Goal: Task Accomplishment & Management: Complete application form

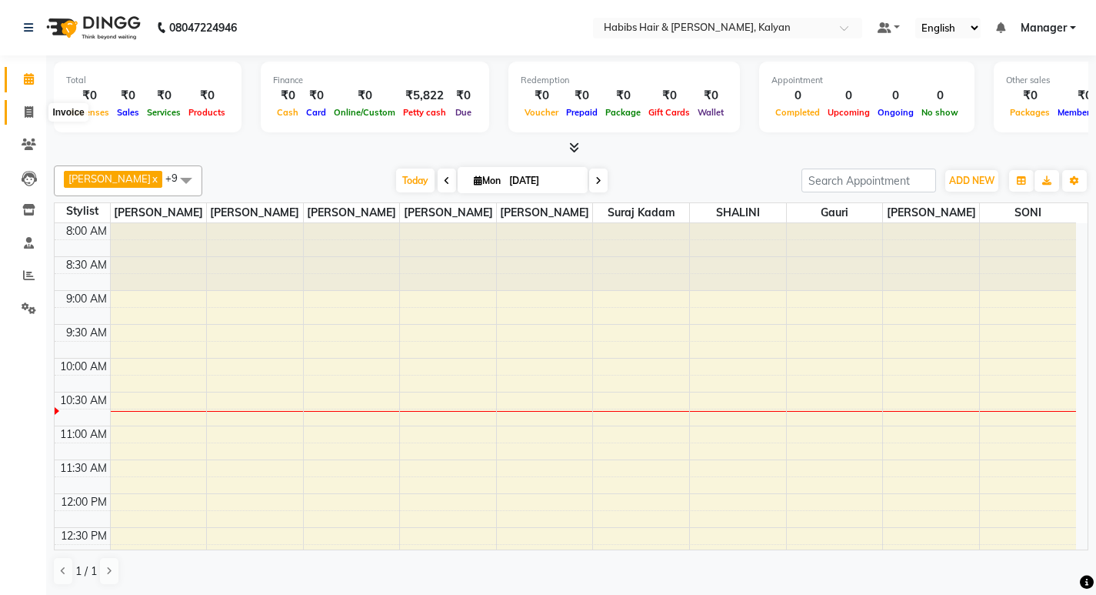
click at [25, 117] on icon at bounding box center [29, 112] width 8 height 12
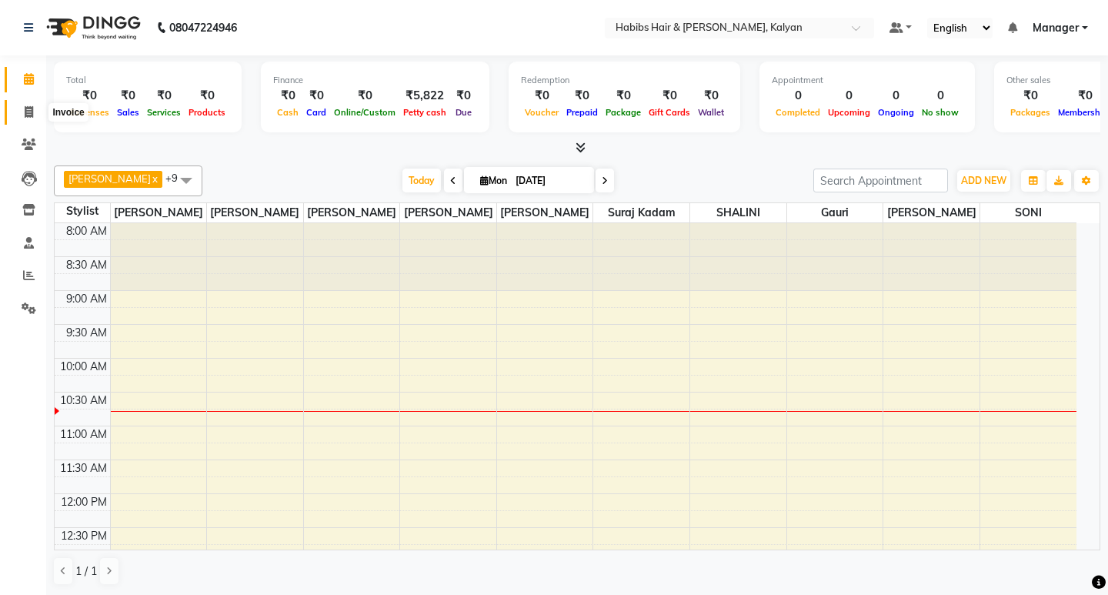
select select "8185"
select select "service"
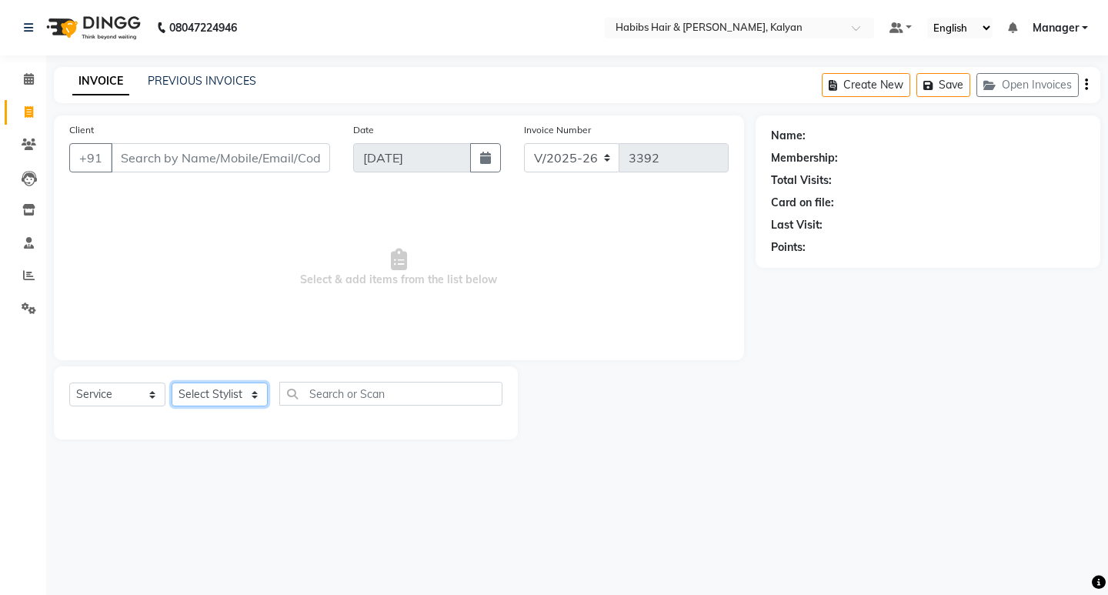
click at [252, 396] on select "Select Stylist [PERSON_NAME] Manager [PERSON_NAME] [PERSON_NAME] zipre Priyanka…" at bounding box center [220, 394] width 96 height 24
select select "81200"
click at [172, 382] on select "Select Stylist [PERSON_NAME] Manager [PERSON_NAME] [PERSON_NAME] zipre Priyanka…" at bounding box center [220, 394] width 96 height 24
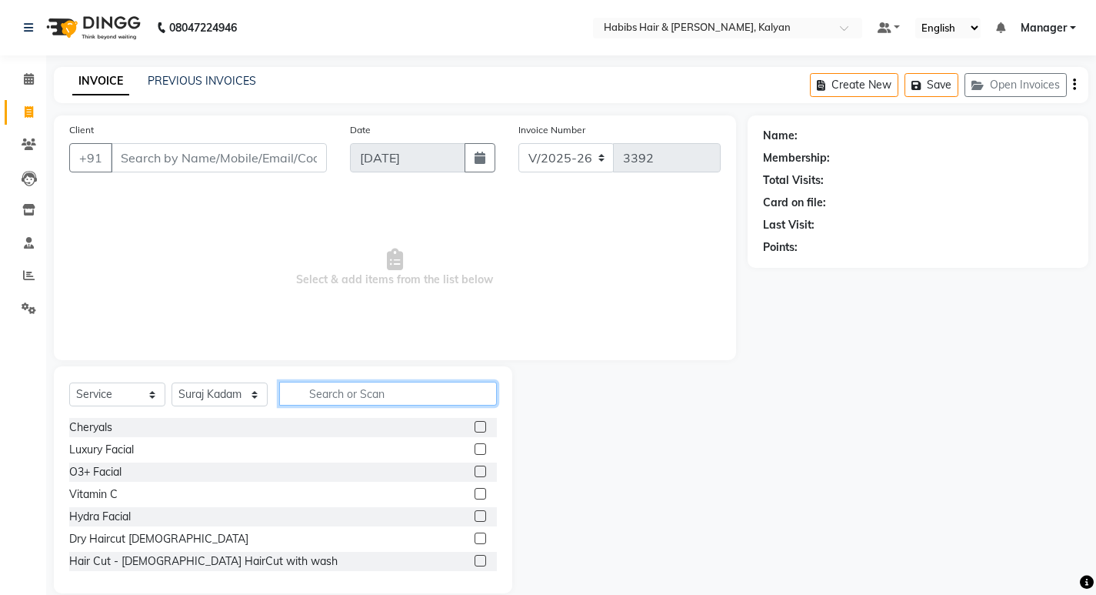
click at [345, 394] on input "text" at bounding box center [388, 394] width 218 height 24
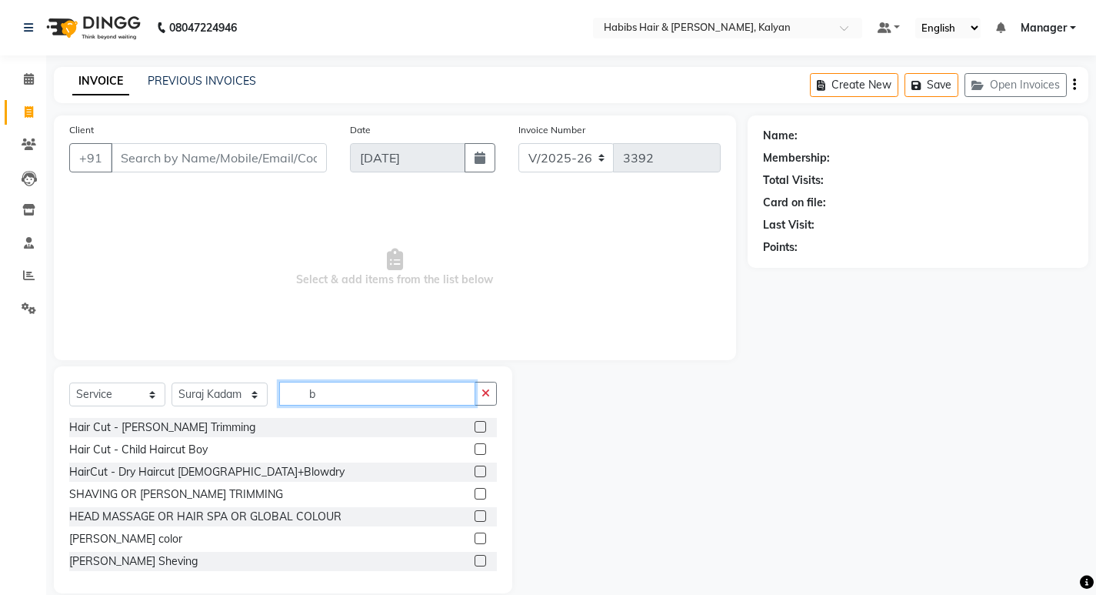
type input "b"
click at [475, 496] on label at bounding box center [481, 494] width 12 height 12
click at [475, 496] on input "checkbox" at bounding box center [480, 494] width 10 height 10
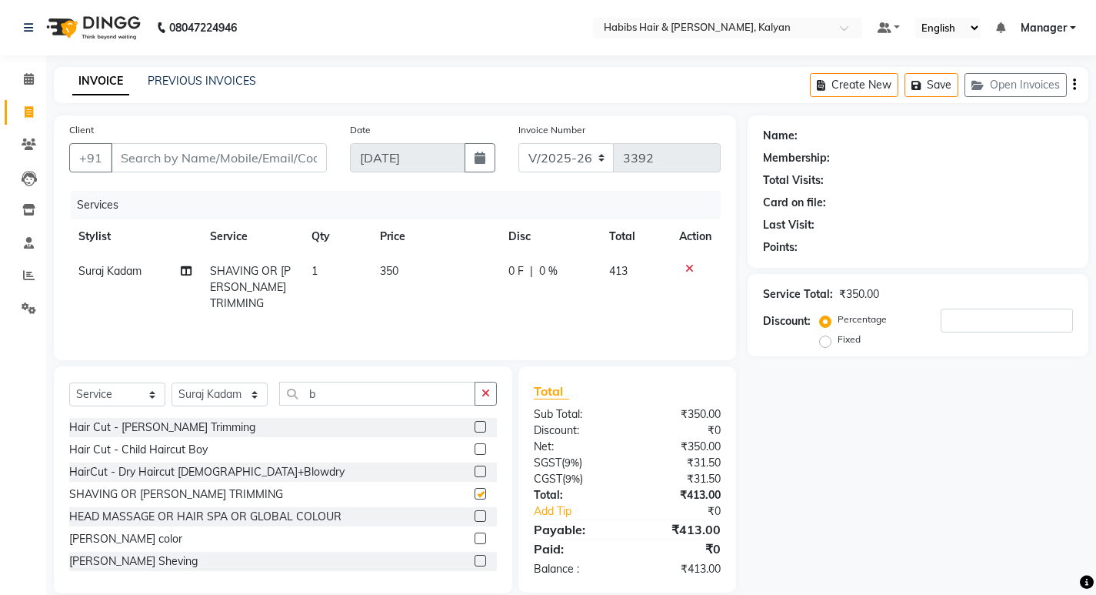
checkbox input "false"
click at [688, 269] on icon at bounding box center [690, 268] width 8 height 11
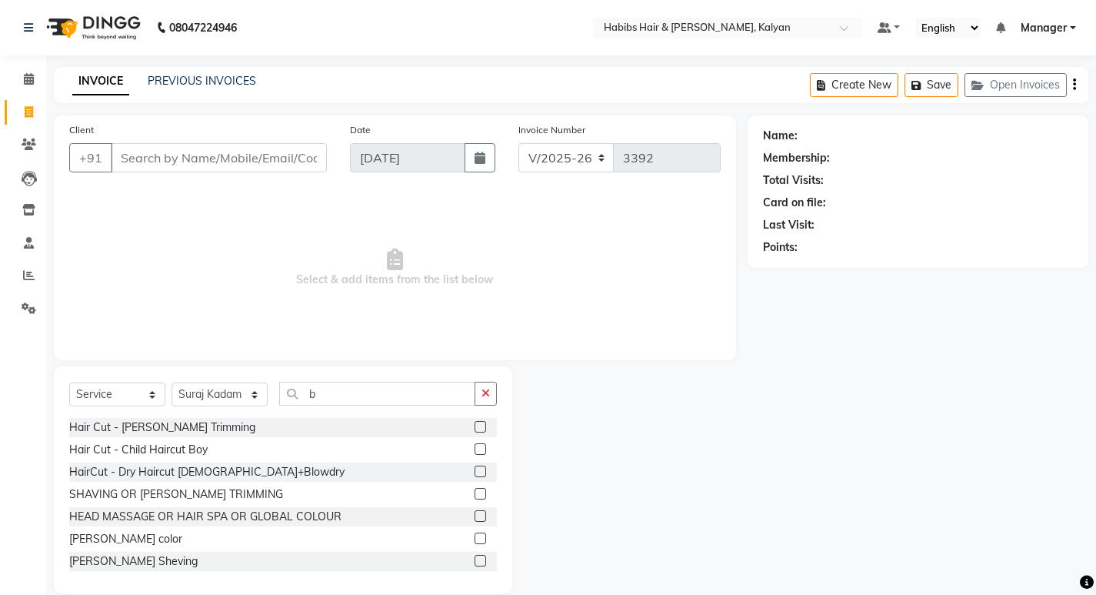
click at [475, 561] on label at bounding box center [481, 561] width 12 height 12
click at [475, 561] on input "checkbox" at bounding box center [480, 561] width 10 height 10
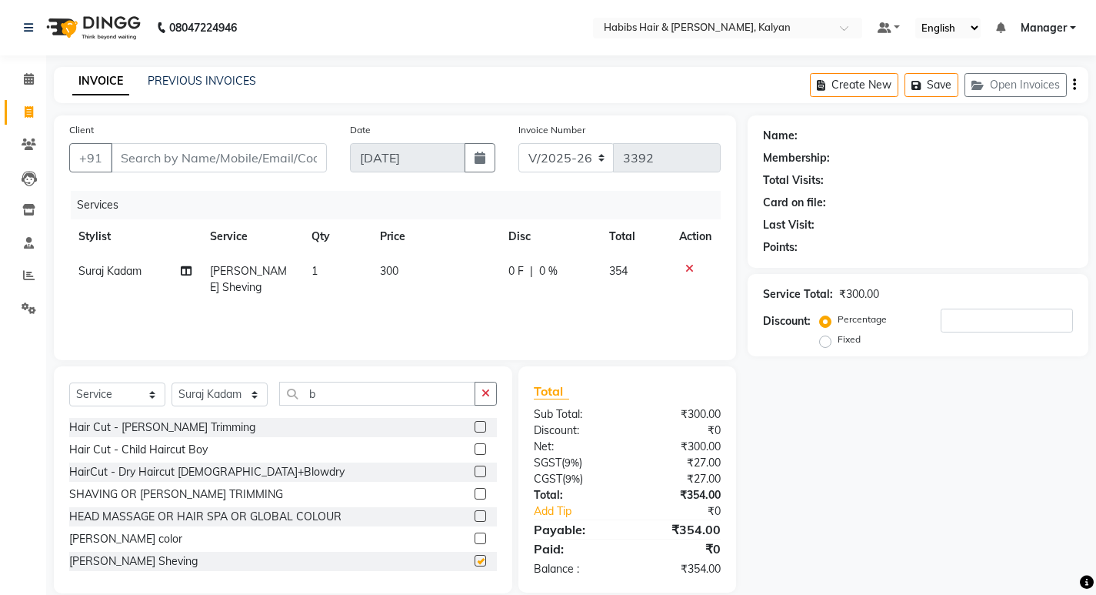
checkbox input "false"
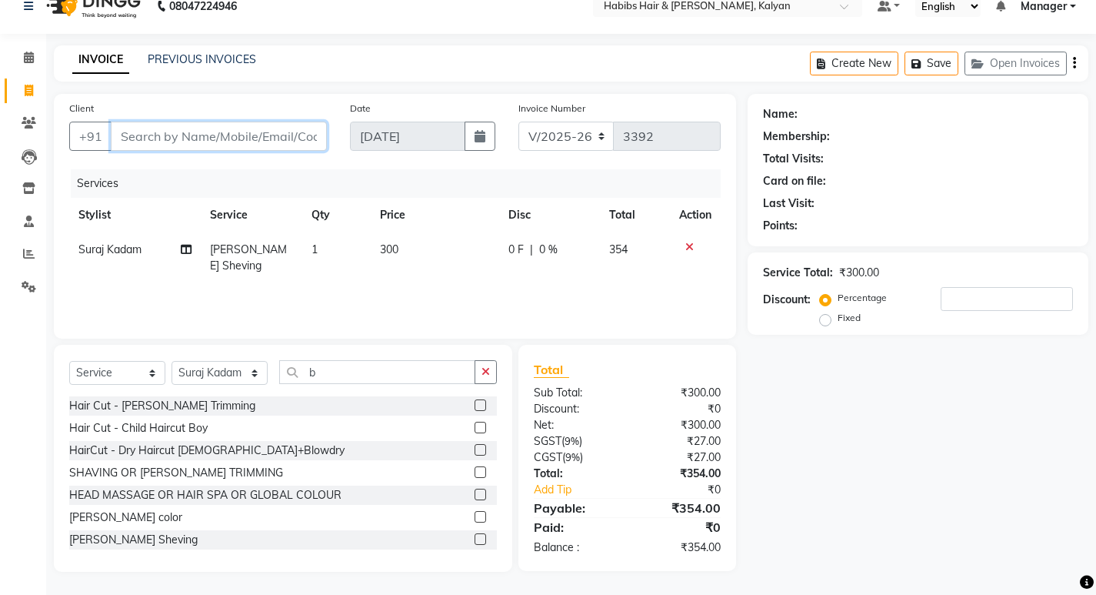
click at [229, 141] on input "Client" at bounding box center [219, 136] width 216 height 29
click at [199, 137] on input "Client" at bounding box center [219, 136] width 216 height 29
type input "8"
type input "0"
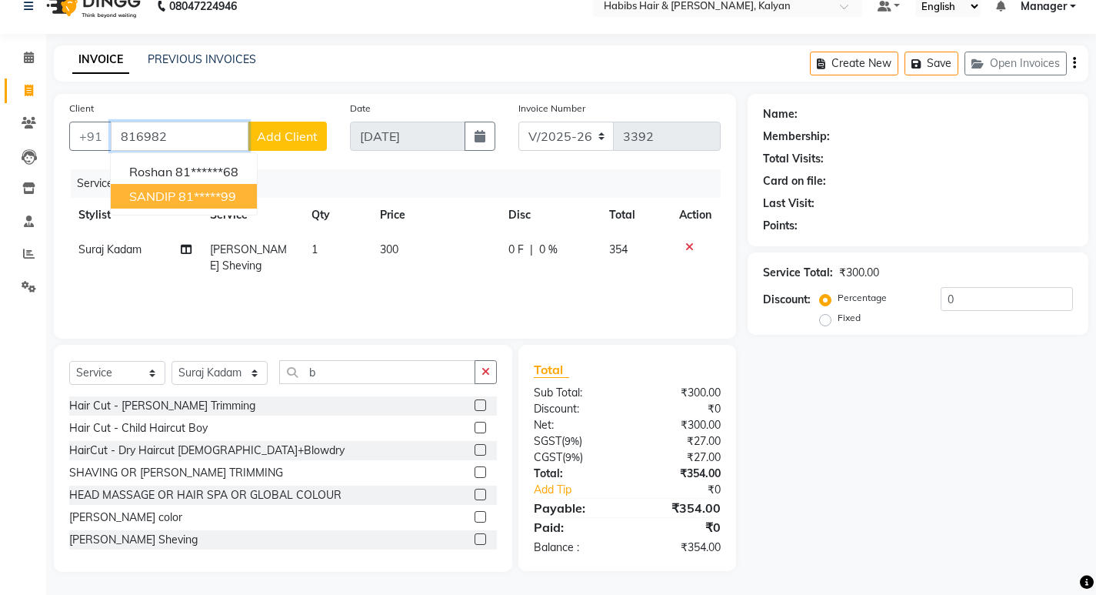
click at [162, 196] on span "SANDIP" at bounding box center [152, 196] width 46 height 15
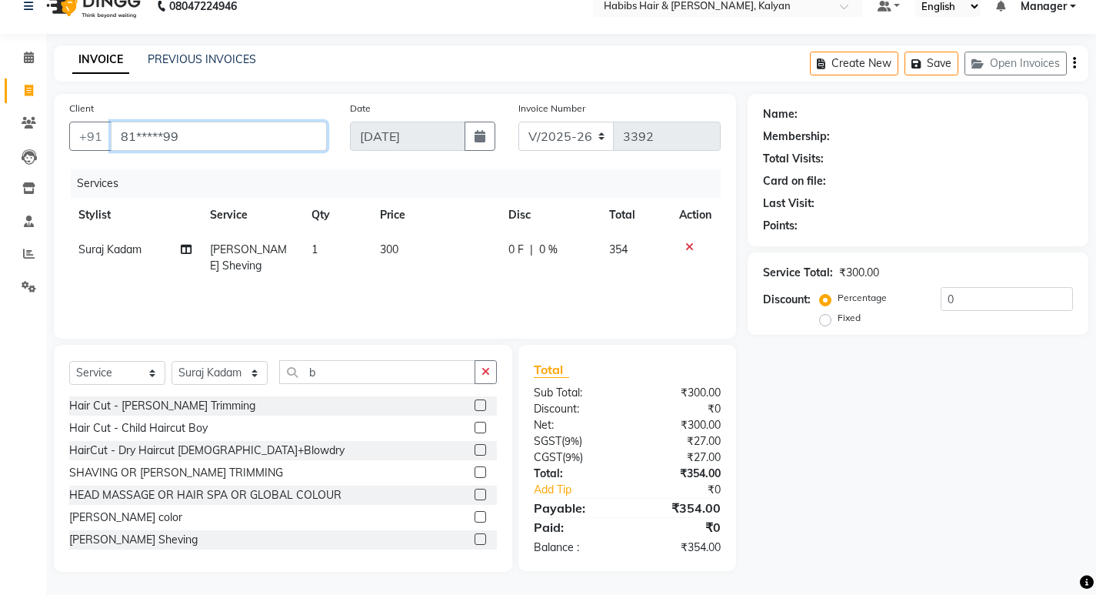
type input "81*****99"
select select "1: Object"
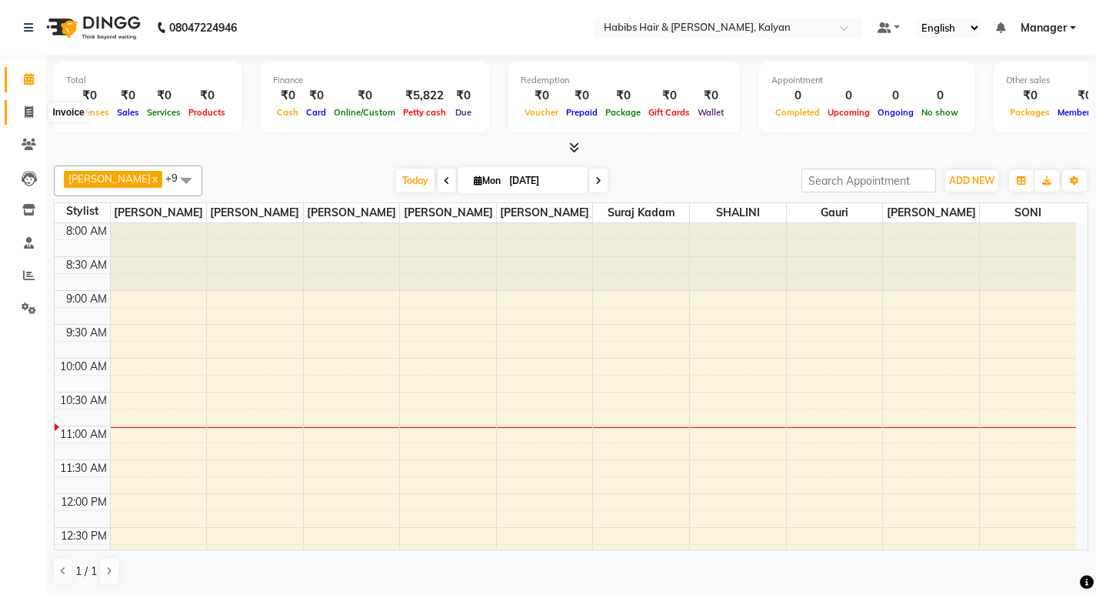
click at [23, 114] on span at bounding box center [28, 113] width 27 height 18
select select "8185"
select select "service"
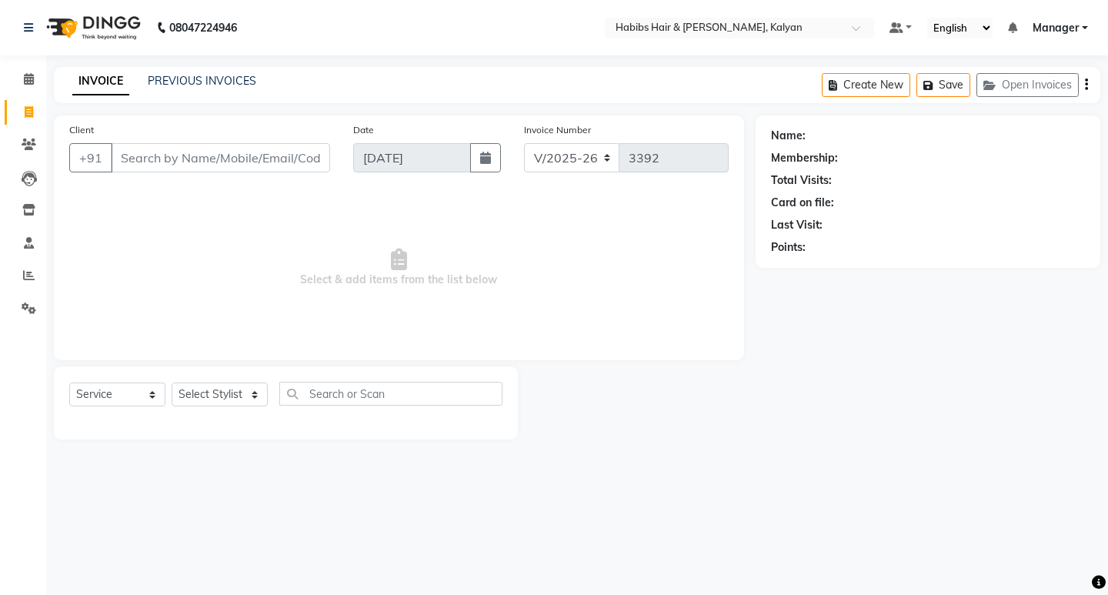
click at [178, 160] on input "Client" at bounding box center [220, 157] width 219 height 29
click at [252, 396] on select "Select Stylist [PERSON_NAME] Manager [PERSON_NAME] [PERSON_NAME] zipre Priyanka…" at bounding box center [220, 394] width 96 height 24
click at [34, 141] on icon at bounding box center [29, 144] width 15 height 12
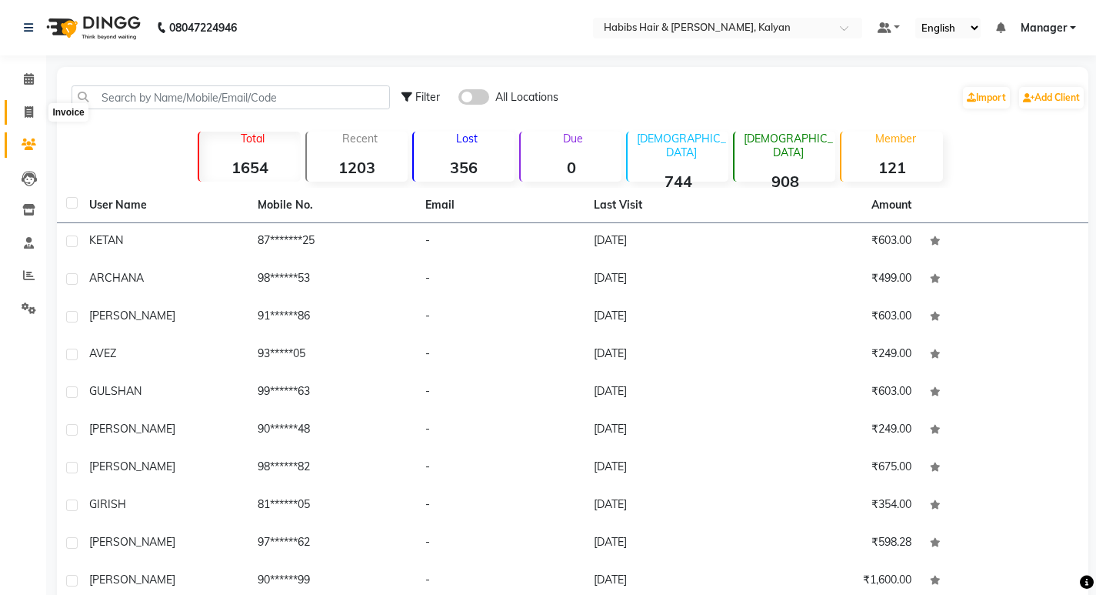
click at [31, 106] on icon at bounding box center [29, 112] width 8 height 12
select select "8185"
select select "service"
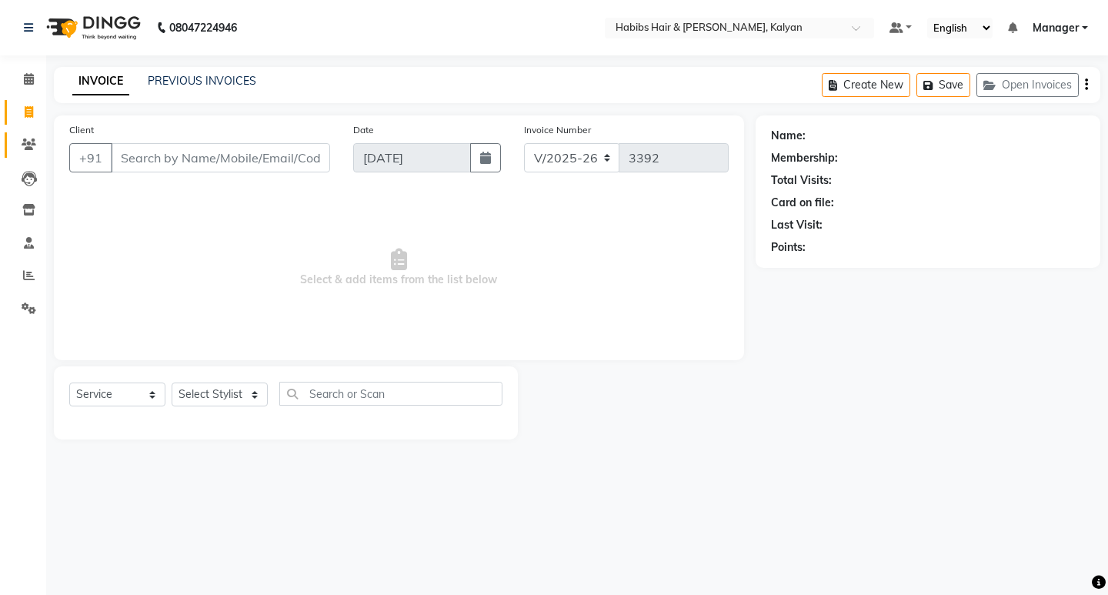
click at [25, 155] on link "Clients" at bounding box center [23, 144] width 37 height 25
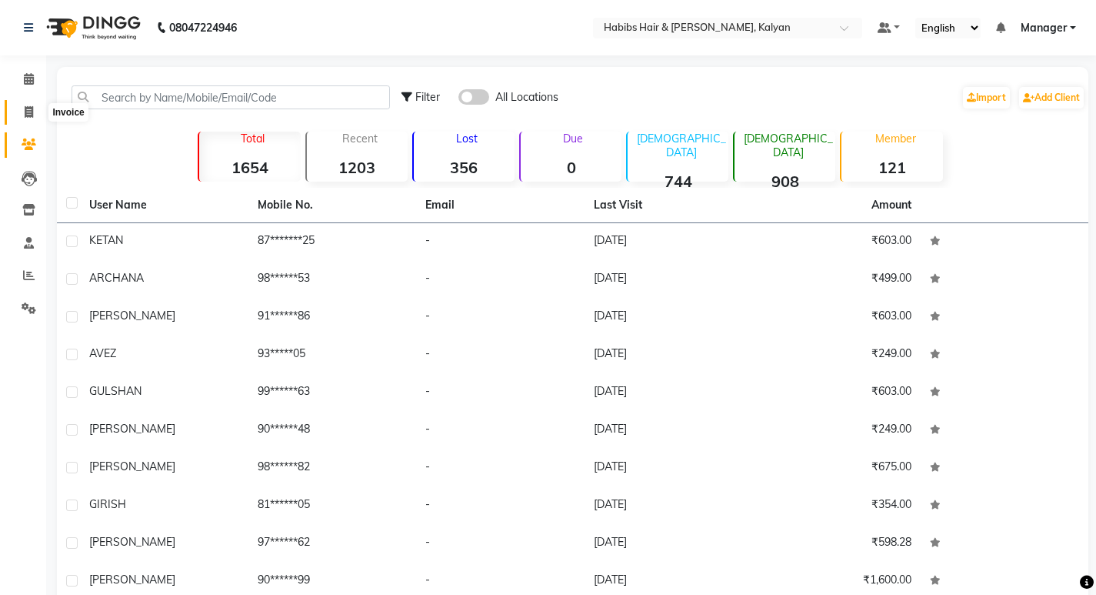
click at [25, 106] on icon at bounding box center [29, 112] width 8 height 12
select select "8185"
select select "service"
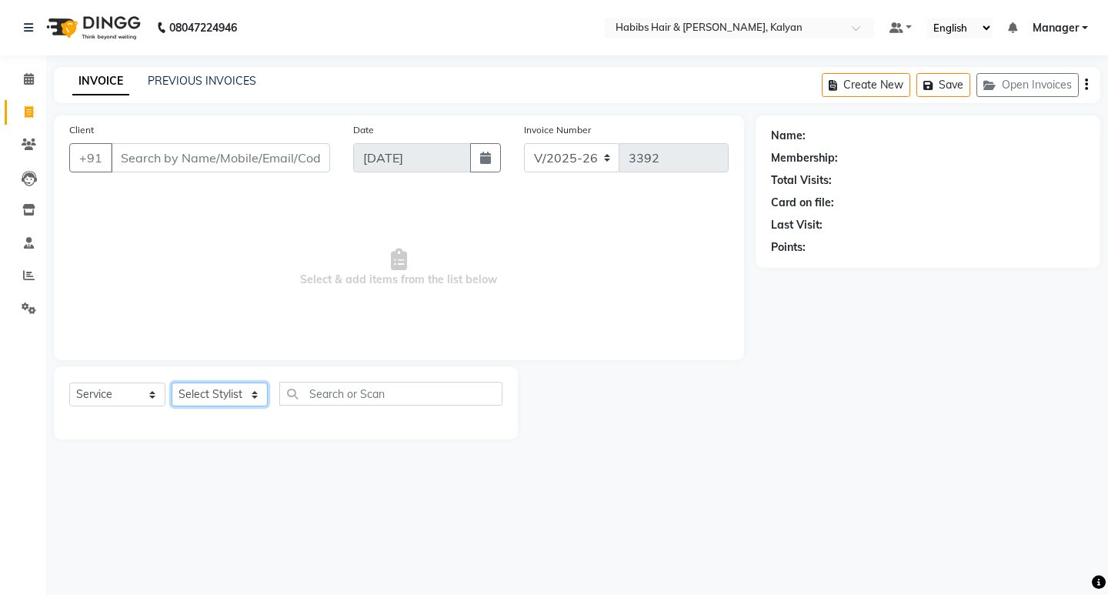
click at [255, 399] on select "Select Stylist [PERSON_NAME] Manager [PERSON_NAME] [PERSON_NAME] zipre Priyanka…" at bounding box center [220, 394] width 96 height 24
select select "81200"
click at [172, 382] on select "Select Stylist [PERSON_NAME] Manager [PERSON_NAME] [PERSON_NAME] zipre Priyanka…" at bounding box center [220, 394] width 96 height 24
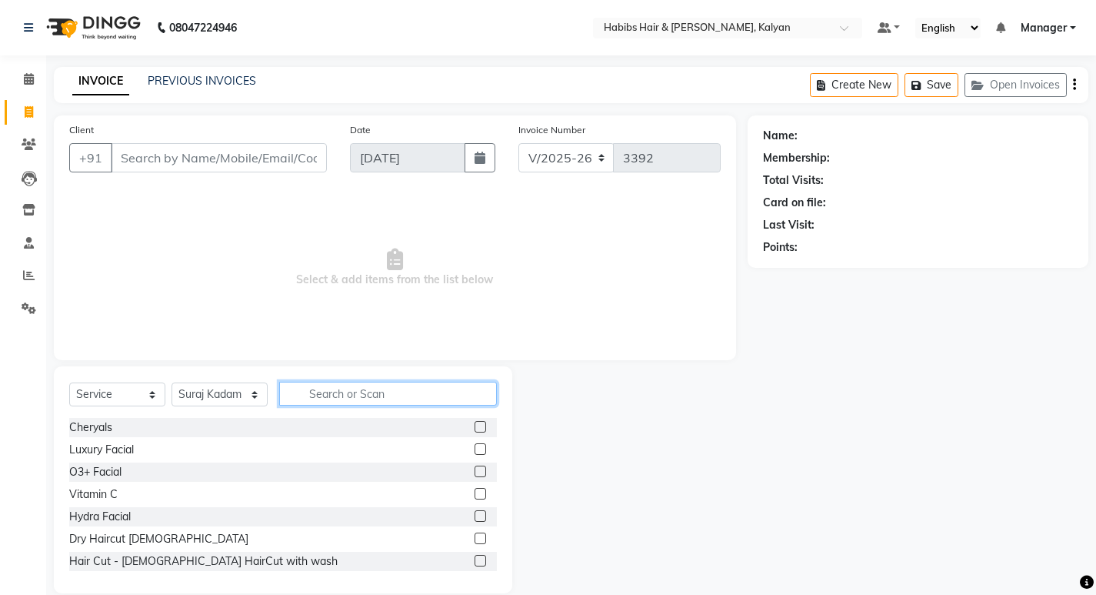
click at [313, 395] on input "text" at bounding box center [388, 394] width 218 height 24
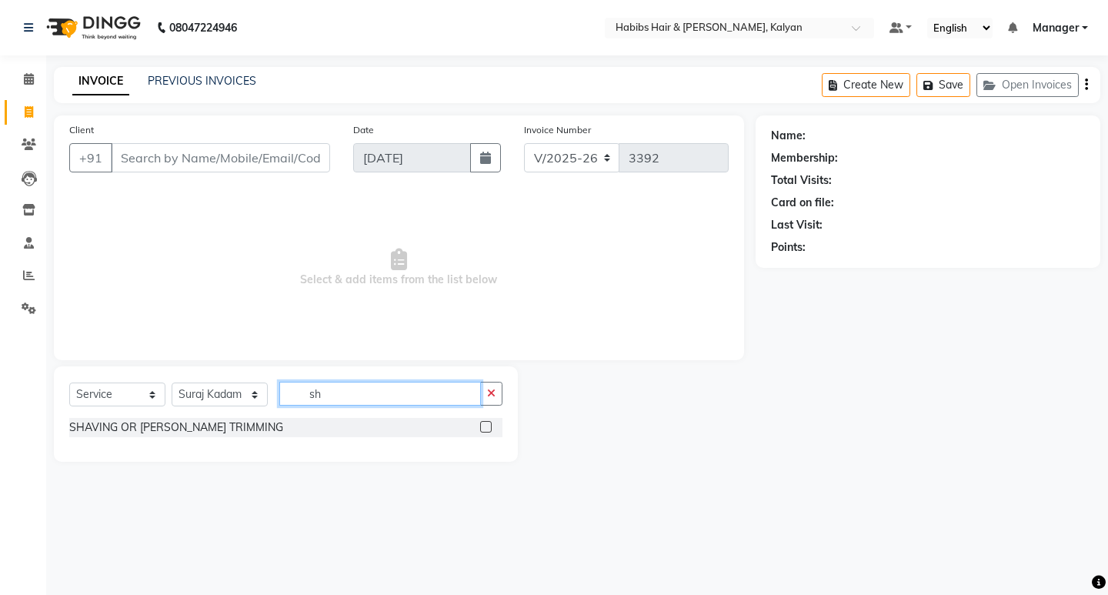
type input "s"
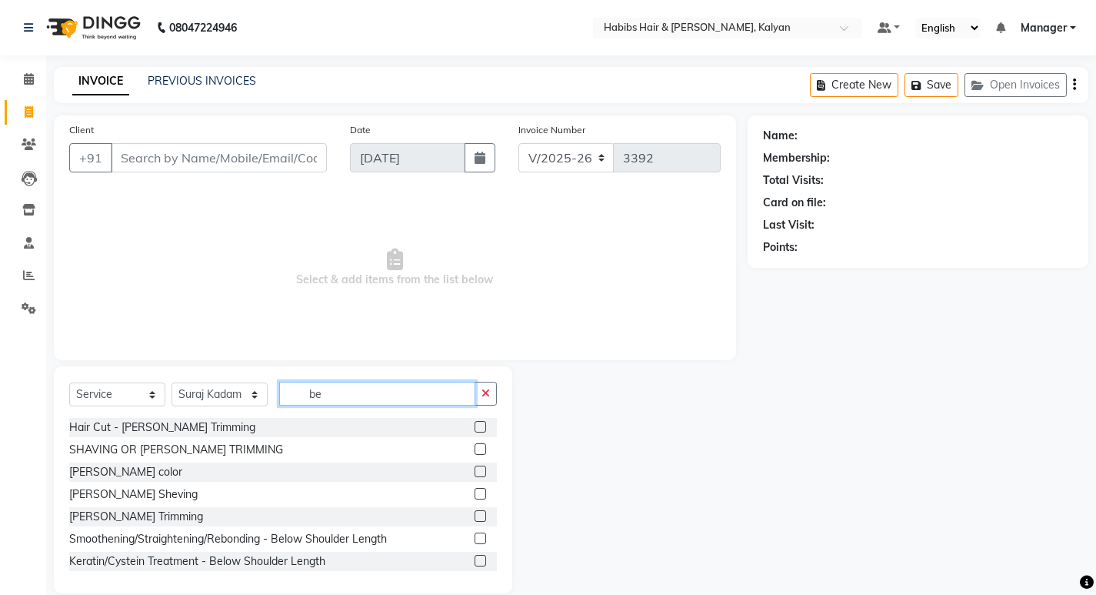
type input "be"
click at [475, 494] on label at bounding box center [481, 494] width 12 height 12
click at [475, 494] on input "checkbox" at bounding box center [480, 494] width 10 height 10
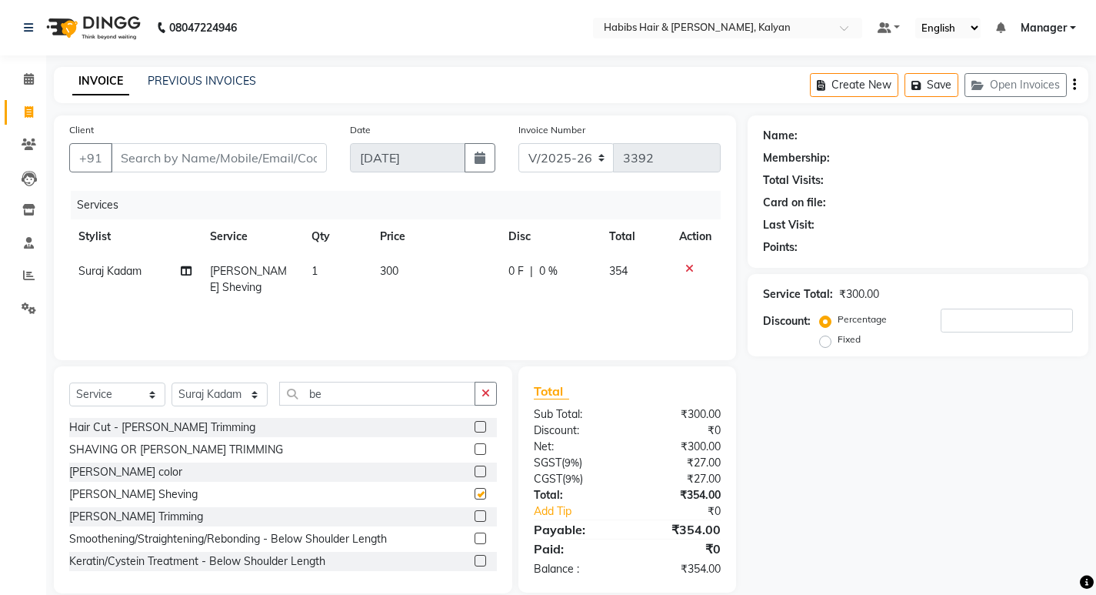
checkbox input "false"
click at [256, 155] on input "Client" at bounding box center [219, 157] width 216 height 29
type input "8"
type input "0"
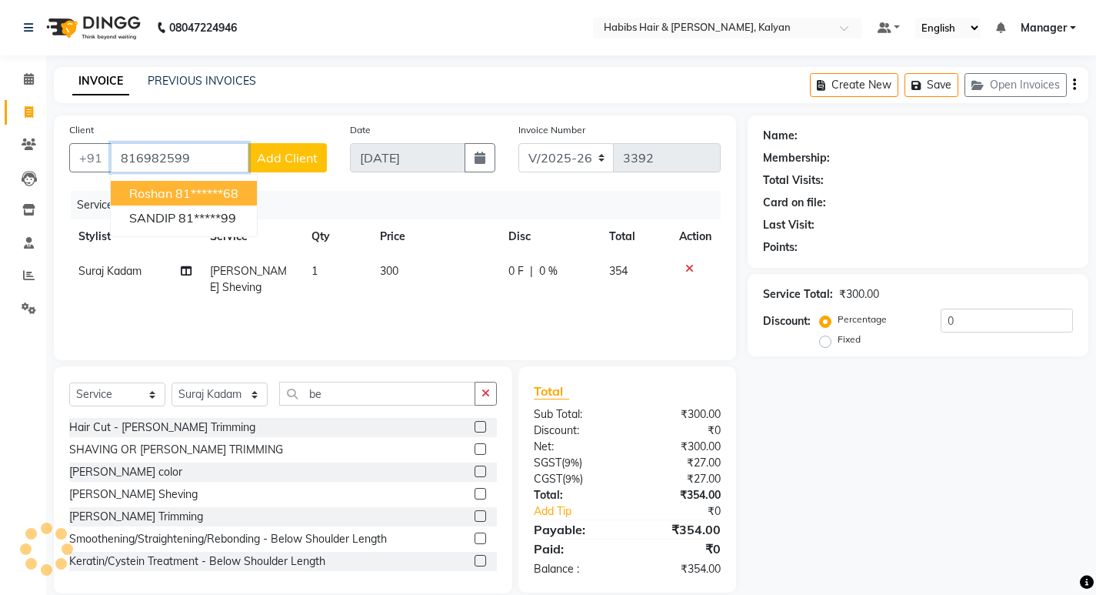
type input "816982599"
select select "1: Object"
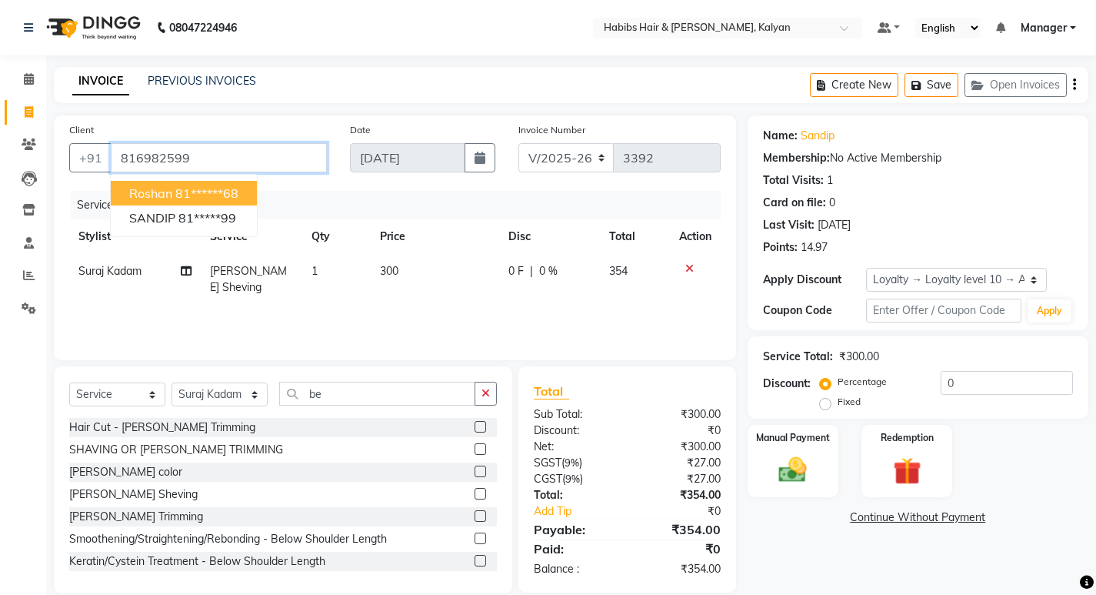
click at [229, 163] on input "816982599" at bounding box center [219, 157] width 216 height 29
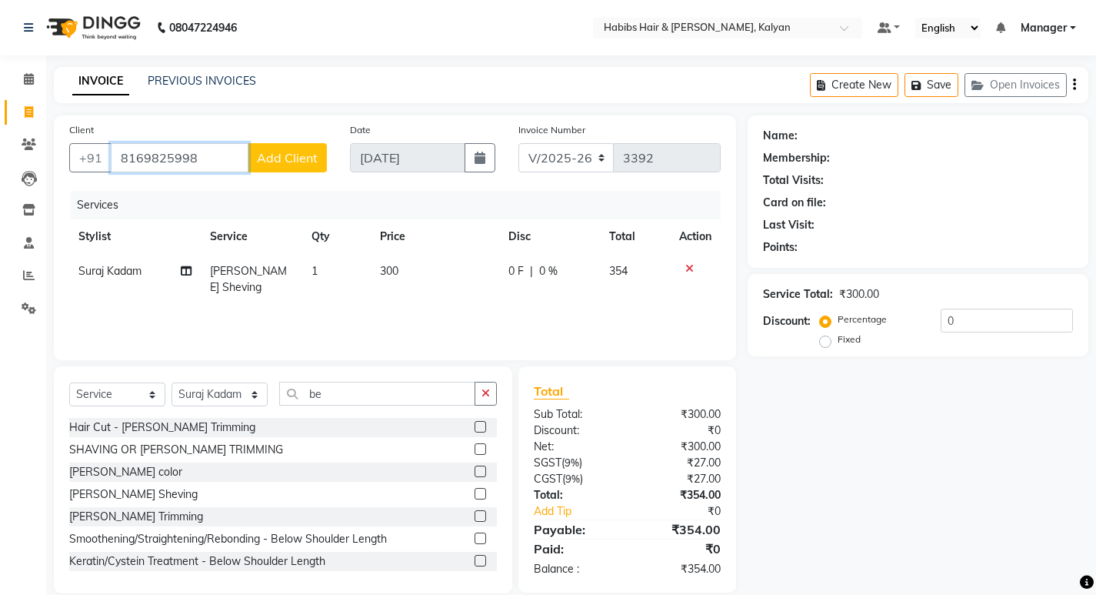
type input "8169825998"
click at [292, 159] on span "Add Client" at bounding box center [287, 157] width 61 height 15
select select "22"
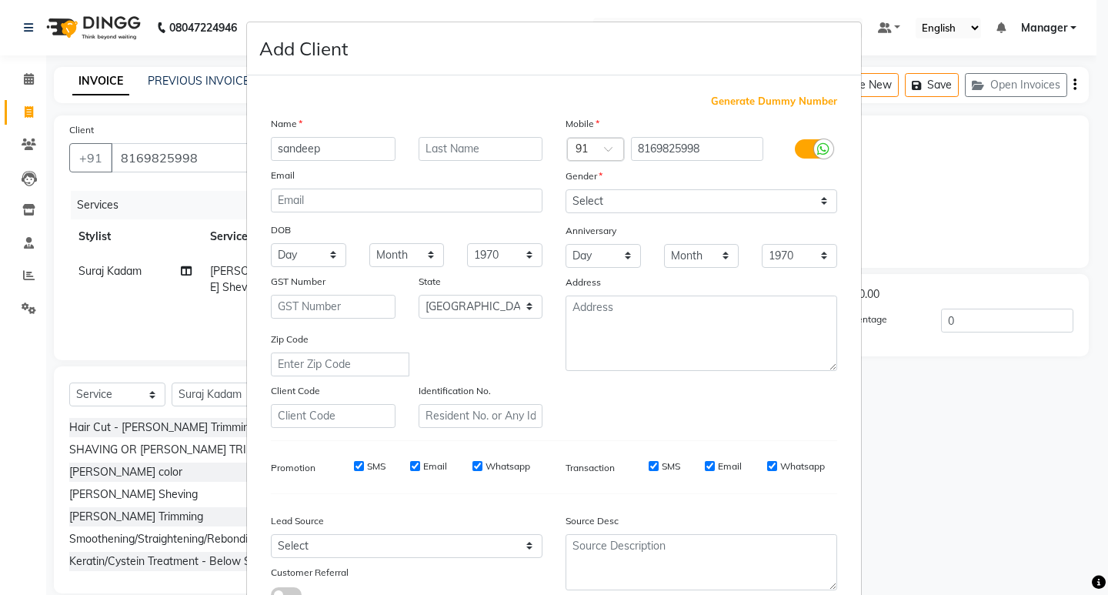
type input "sandeep"
click at [489, 147] on input "text" at bounding box center [481, 149] width 125 height 24
click at [822, 205] on select "Select [DEMOGRAPHIC_DATA] [DEMOGRAPHIC_DATA] Other Prefer Not To Say" at bounding box center [702, 201] width 272 height 24
select select "[DEMOGRAPHIC_DATA]"
click at [566, 189] on select "Select [DEMOGRAPHIC_DATA] [DEMOGRAPHIC_DATA] Other Prefer Not To Say" at bounding box center [702, 201] width 272 height 24
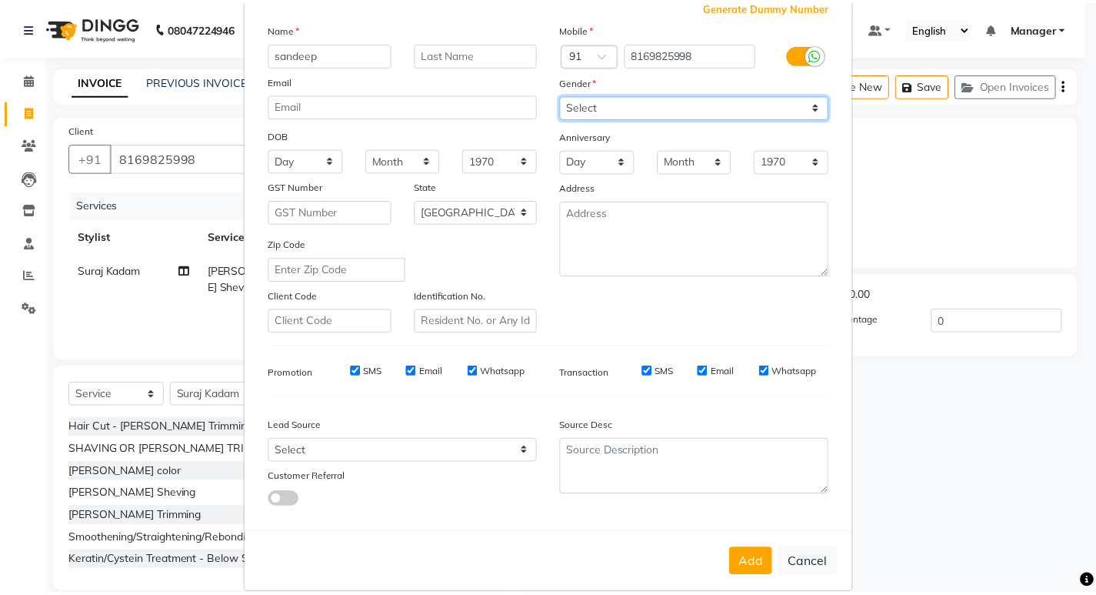
scroll to position [115, 0]
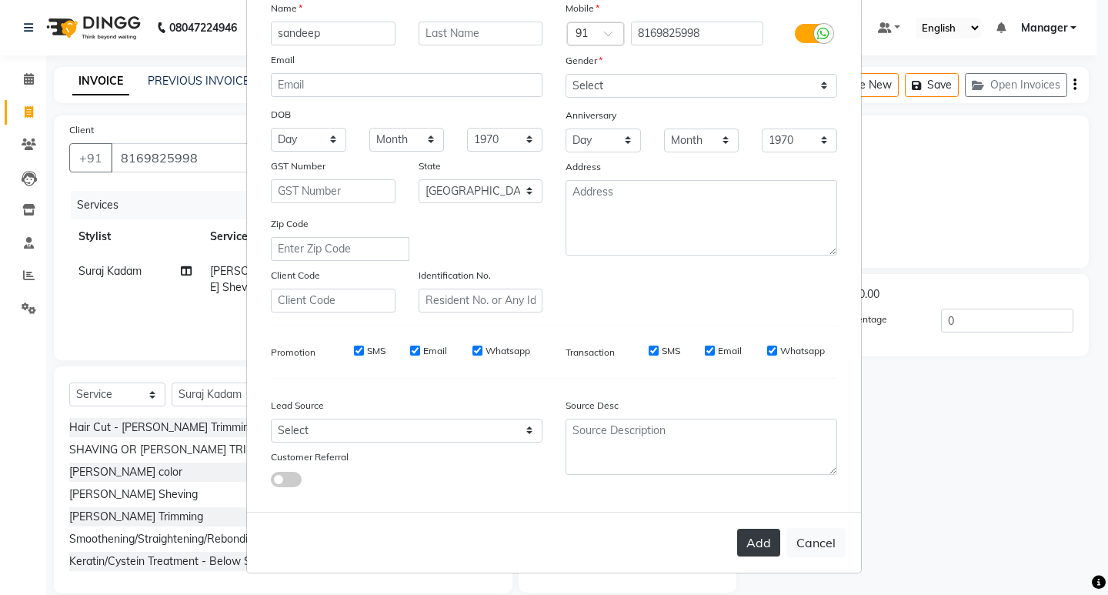
click at [752, 541] on button "Add" at bounding box center [758, 543] width 43 height 28
type input "81******98"
select select
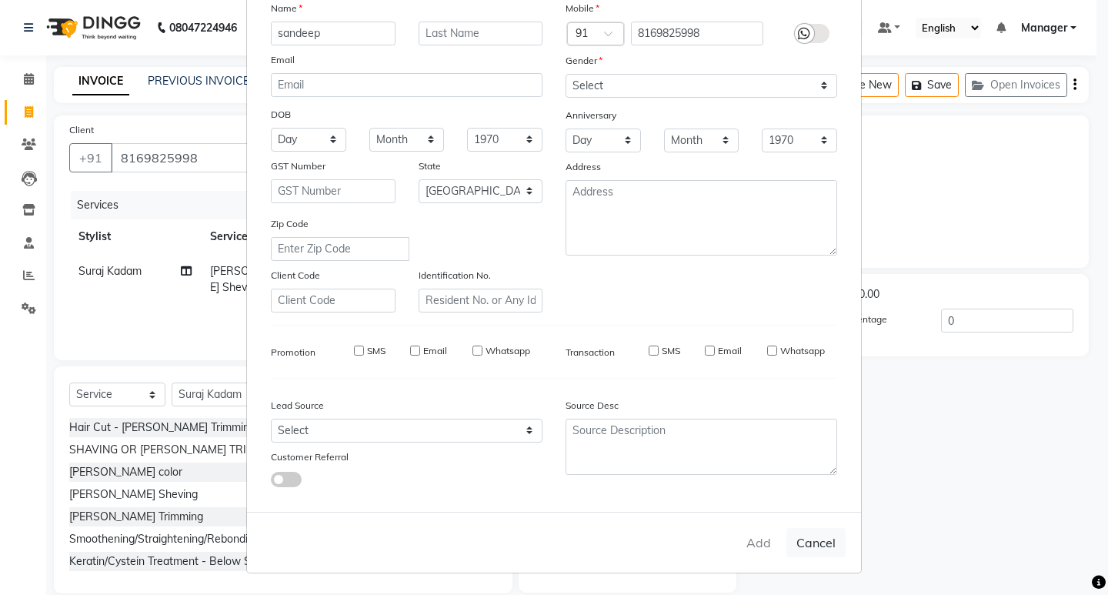
select select "null"
select select
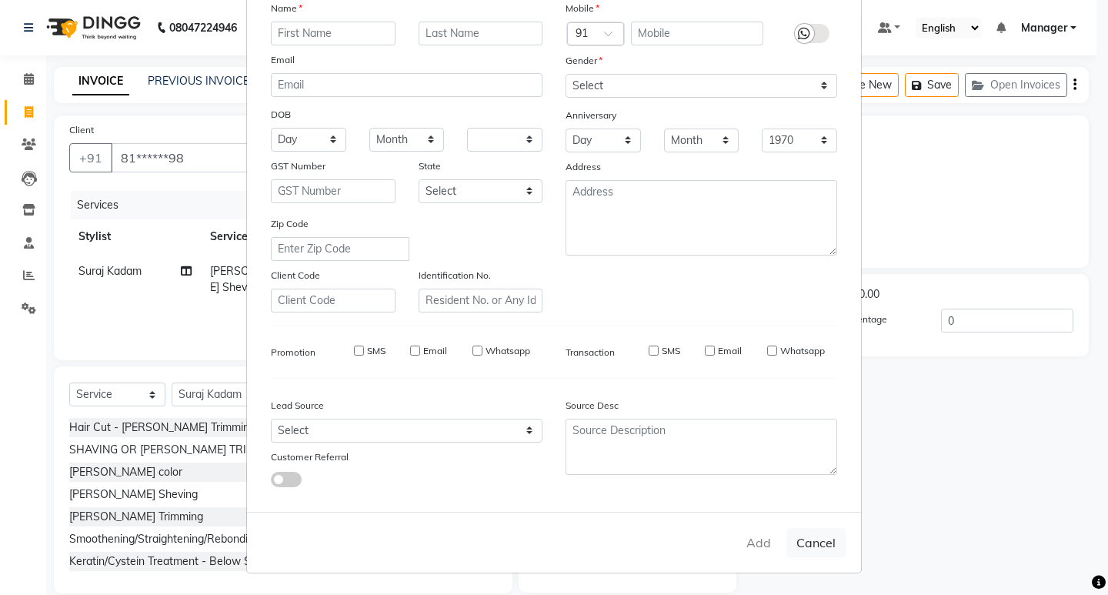
checkbox input "false"
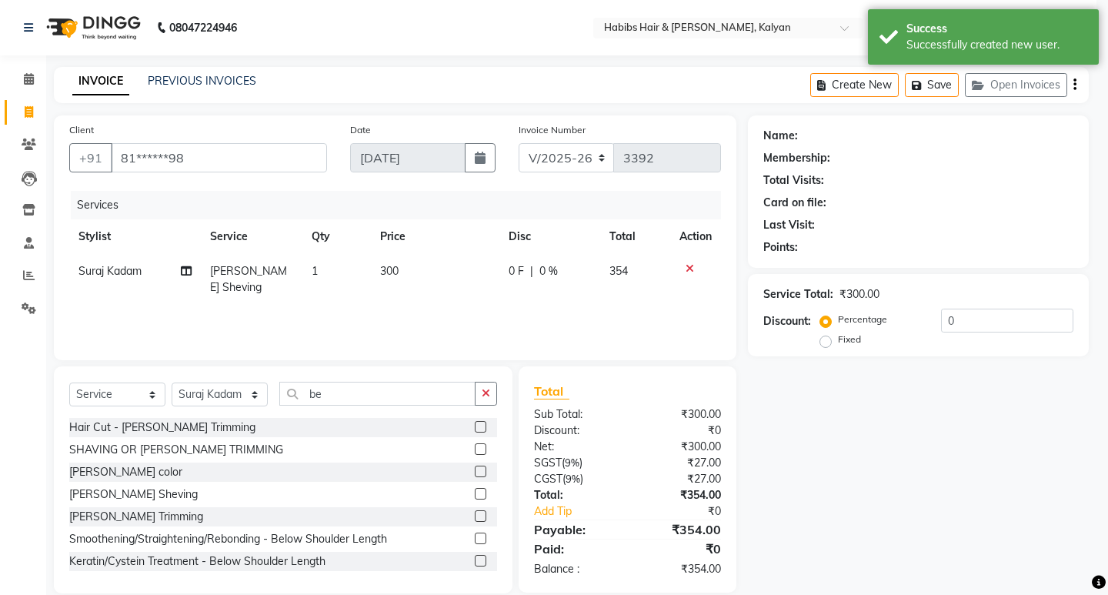
select select "1: Object"
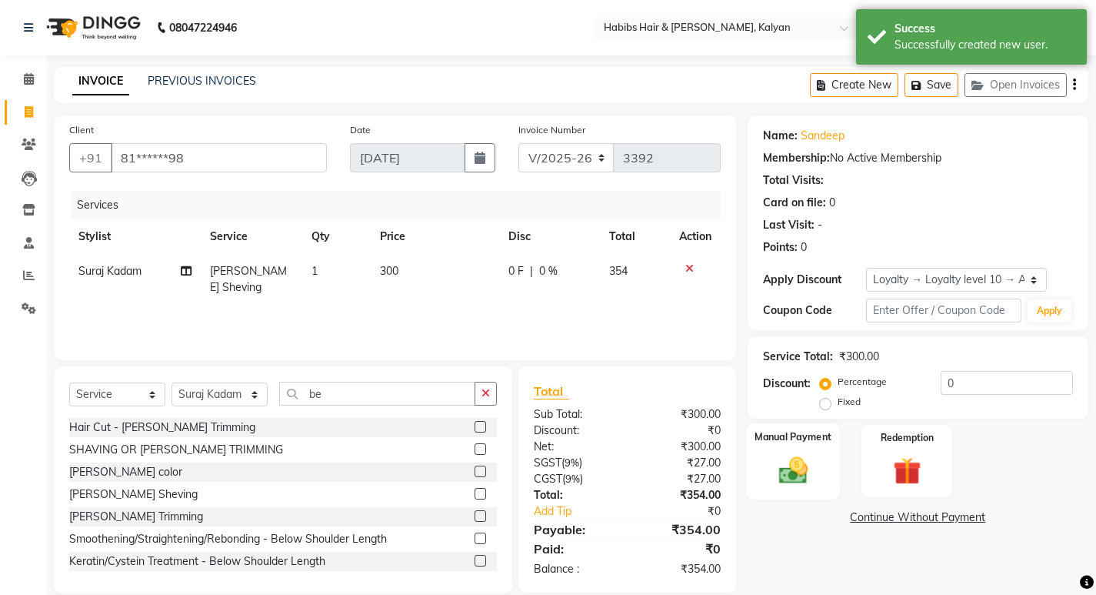
click at [800, 474] on img at bounding box center [792, 469] width 47 height 33
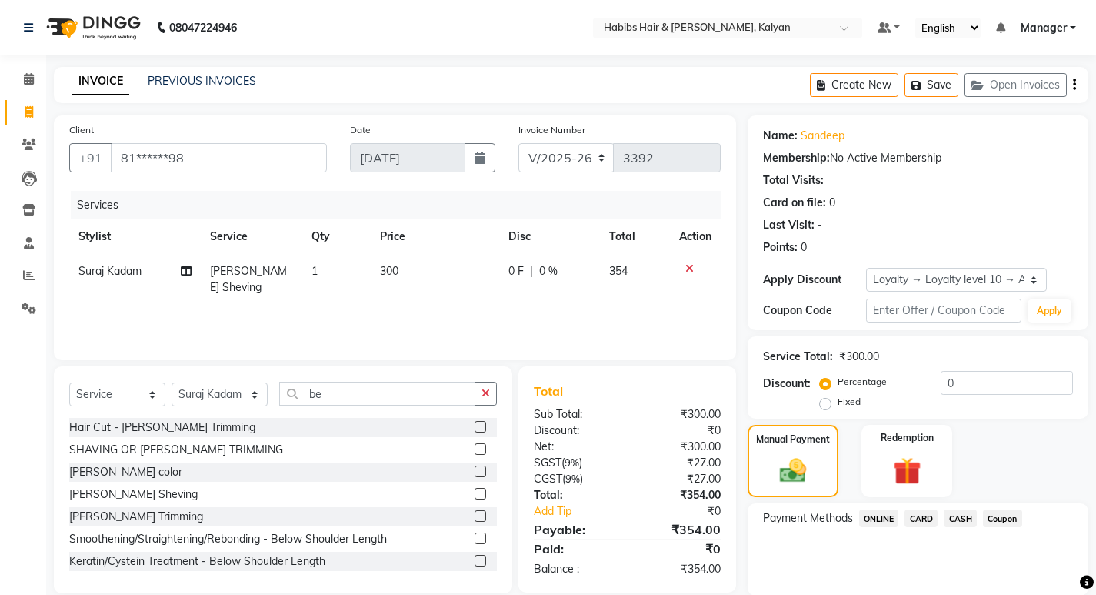
click at [882, 517] on span "ONLINE" at bounding box center [879, 518] width 40 height 18
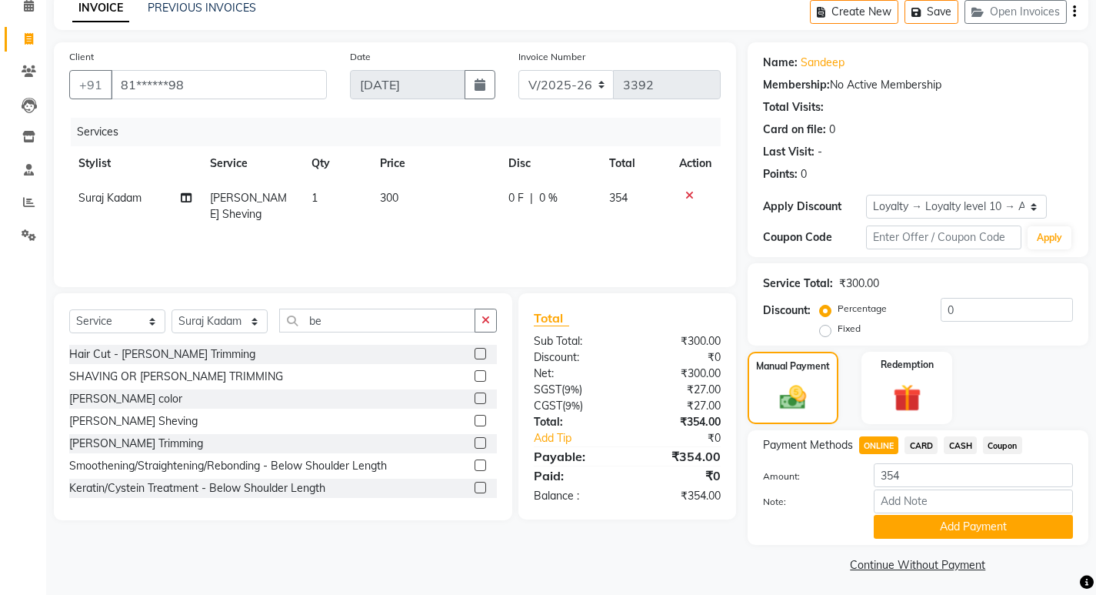
scroll to position [78, 0]
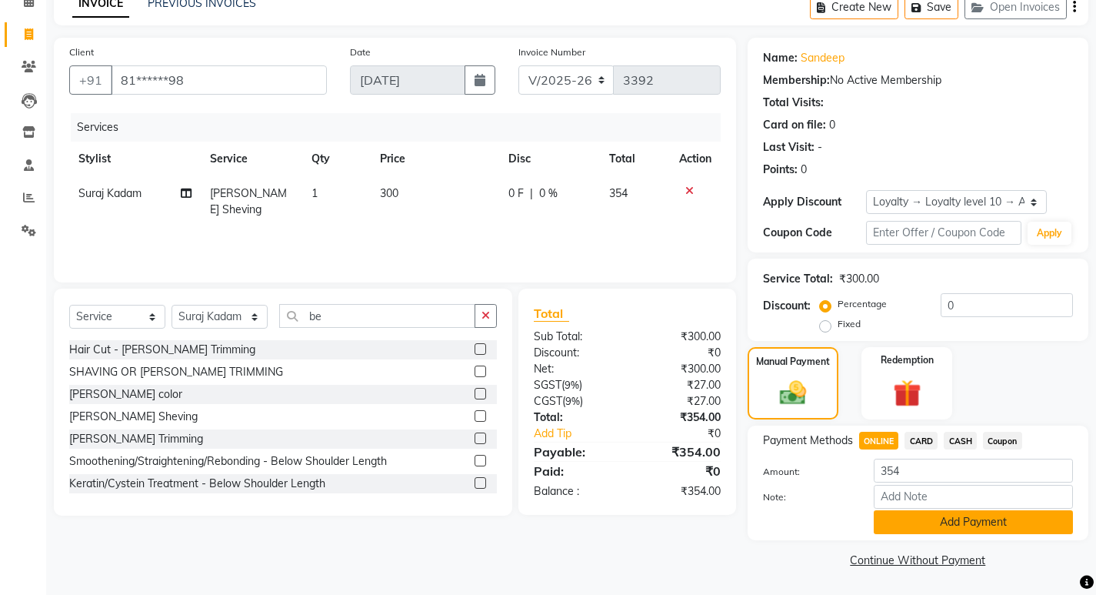
click at [892, 522] on button "Add Payment" at bounding box center [973, 522] width 199 height 24
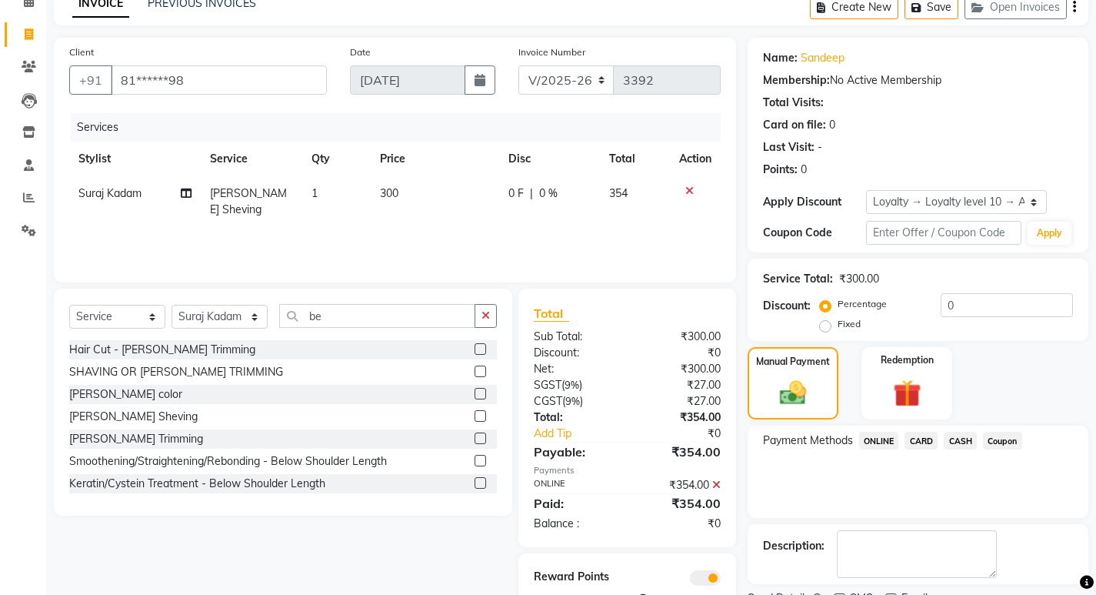
scroll to position [142, 0]
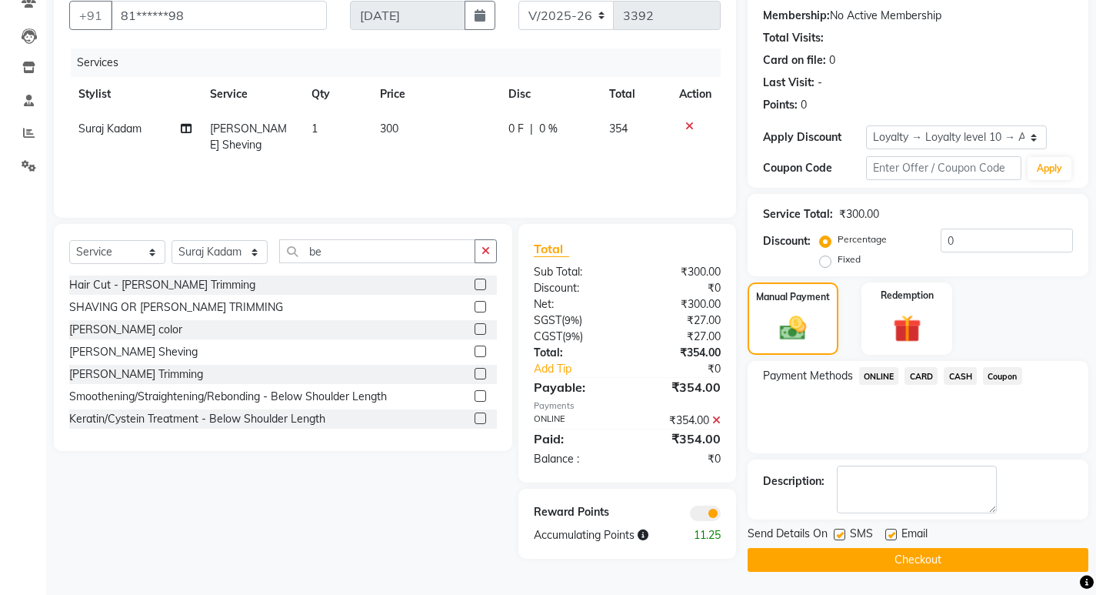
click at [899, 555] on button "Checkout" at bounding box center [918, 560] width 341 height 24
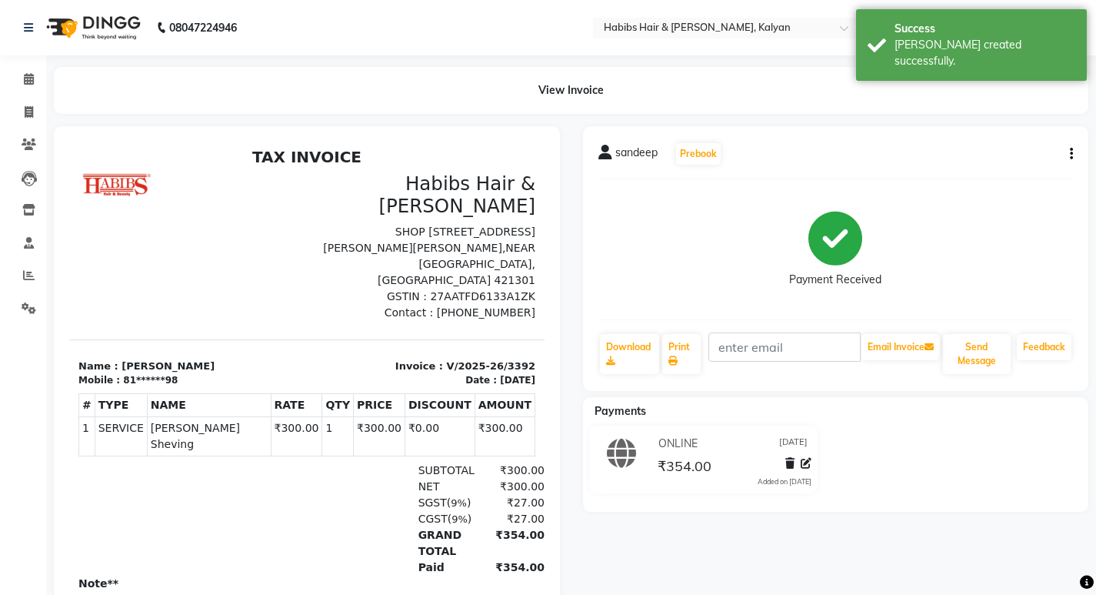
select select "8185"
select select "service"
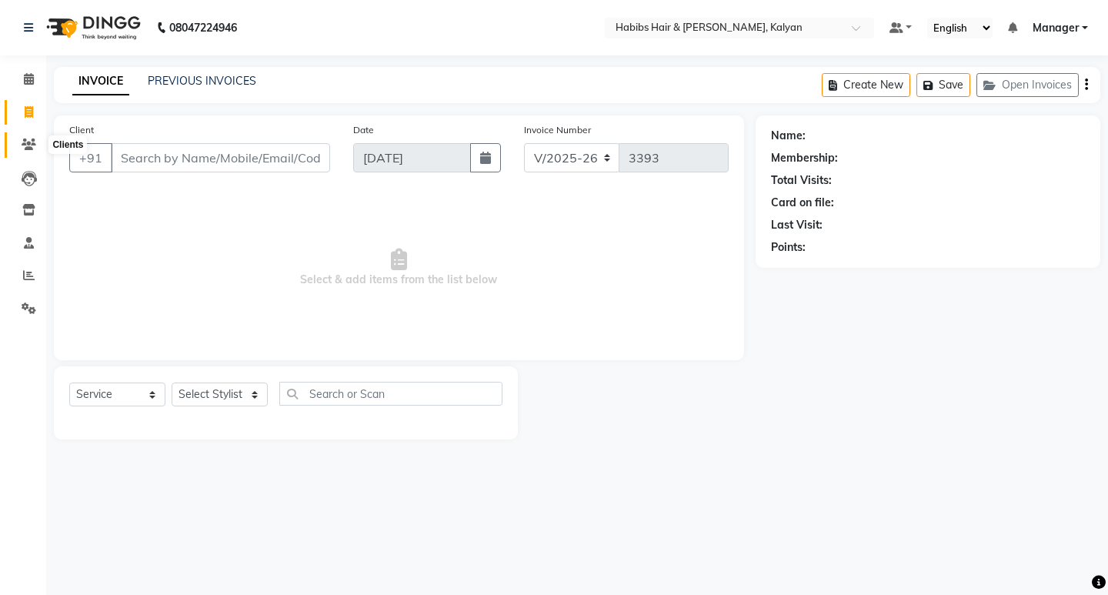
click at [22, 144] on icon at bounding box center [29, 144] width 15 height 12
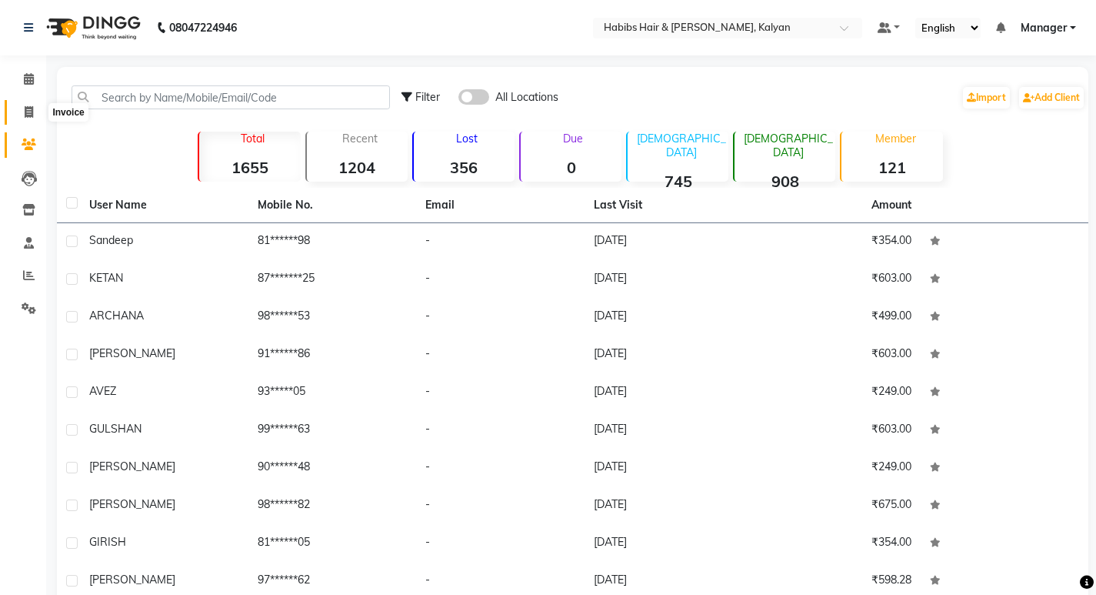
click at [29, 114] on icon at bounding box center [29, 112] width 8 height 12
select select "8185"
select select "service"
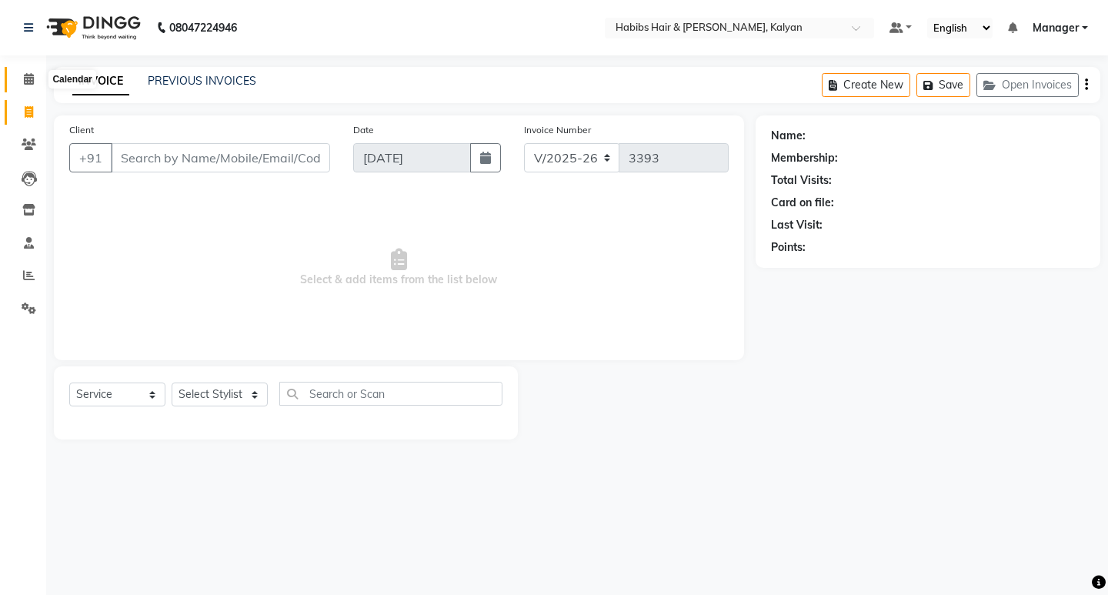
click at [28, 81] on icon at bounding box center [29, 79] width 10 height 12
